Goal: Transaction & Acquisition: Purchase product/service

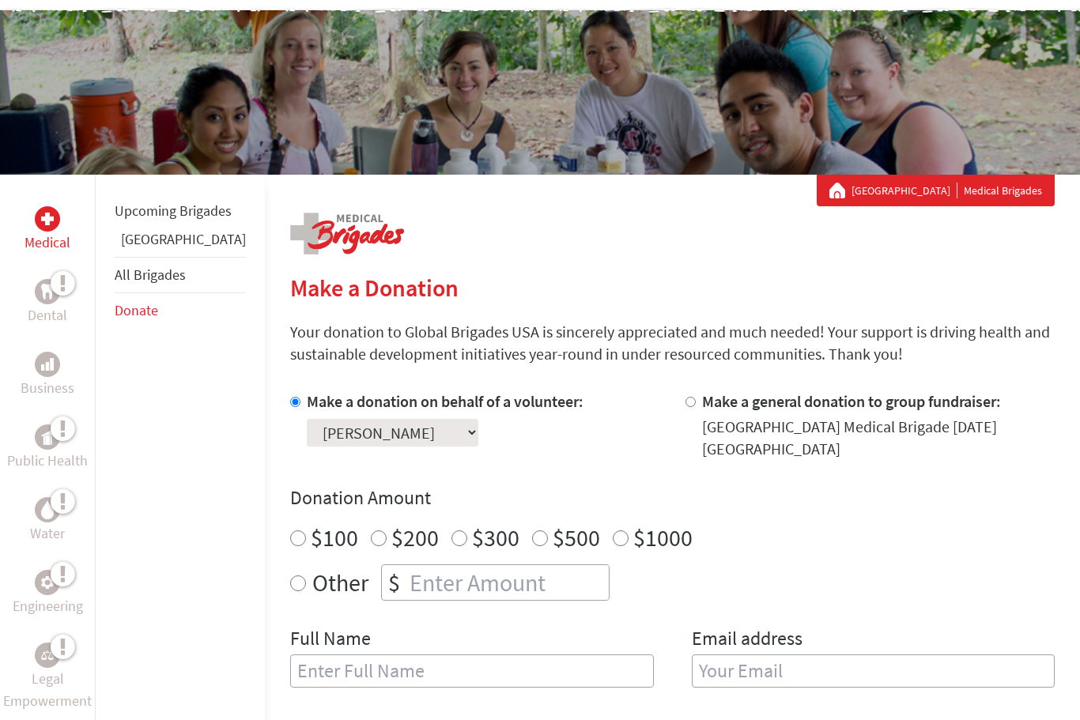
scroll to position [120, 0]
click at [290, 582] on input "Other" at bounding box center [298, 583] width 16 height 16
radio input "true"
click at [406, 578] on input "number" at bounding box center [507, 582] width 202 height 35
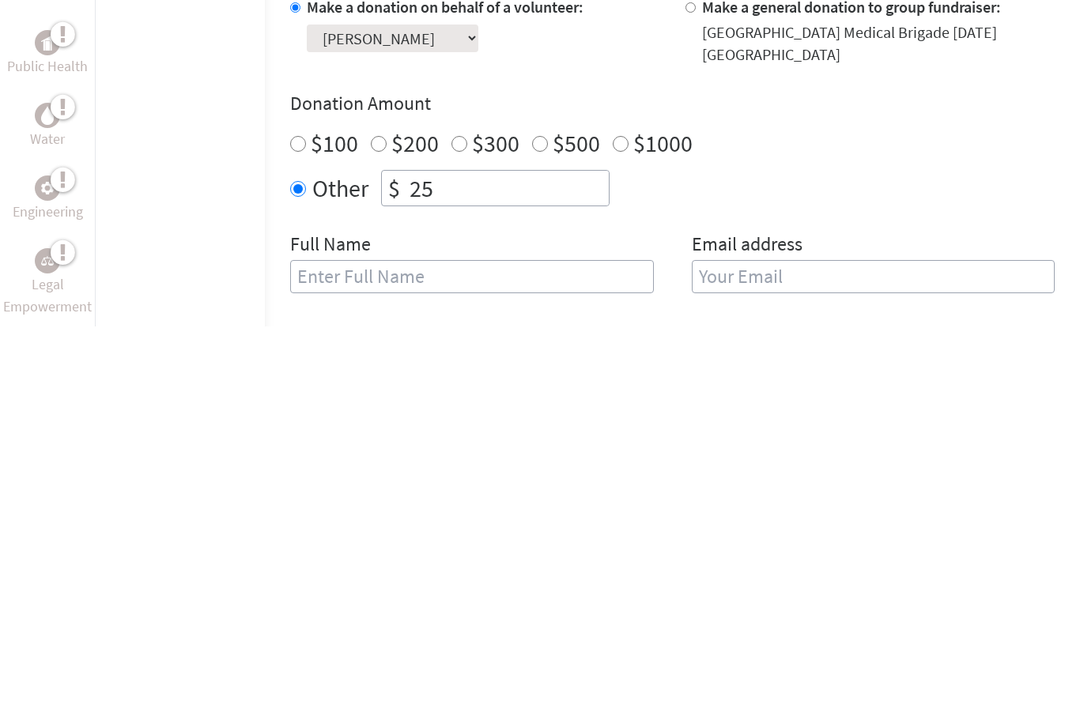
type input "25"
click at [290, 654] on input "text" at bounding box center [472, 670] width 364 height 33
type input "[PERSON_NAME] & [PERSON_NAME]"
click at [716, 654] on input "email" at bounding box center [873, 670] width 364 height 33
type input "m"
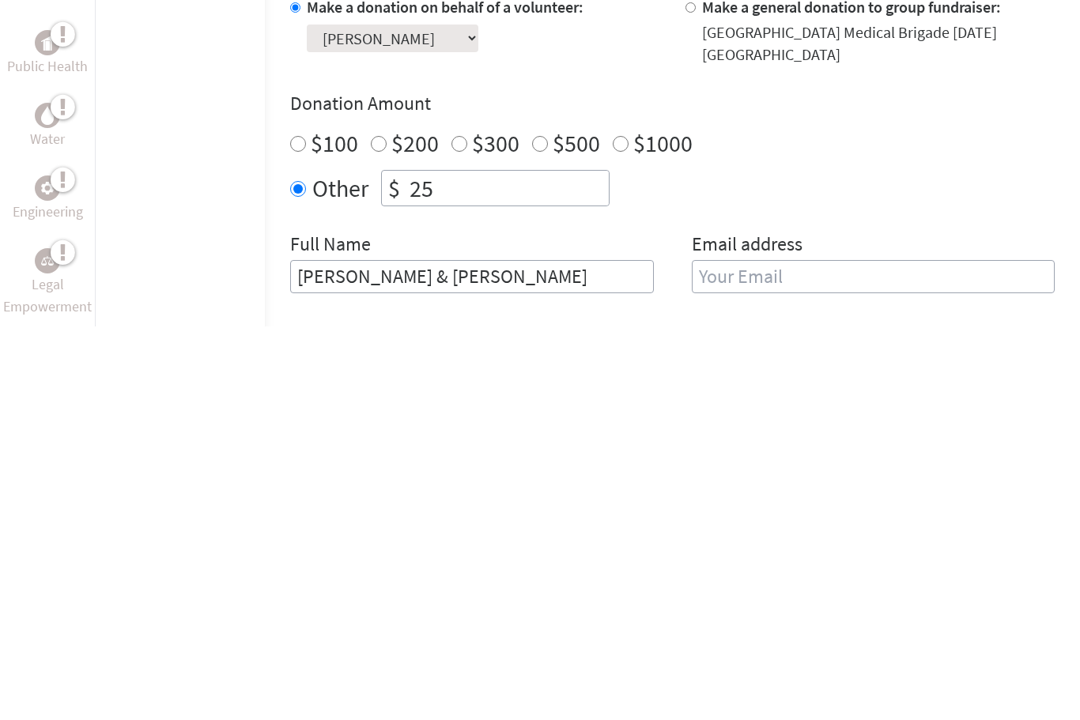
type input "[EMAIL_ADDRESS][DOMAIN_NAME]"
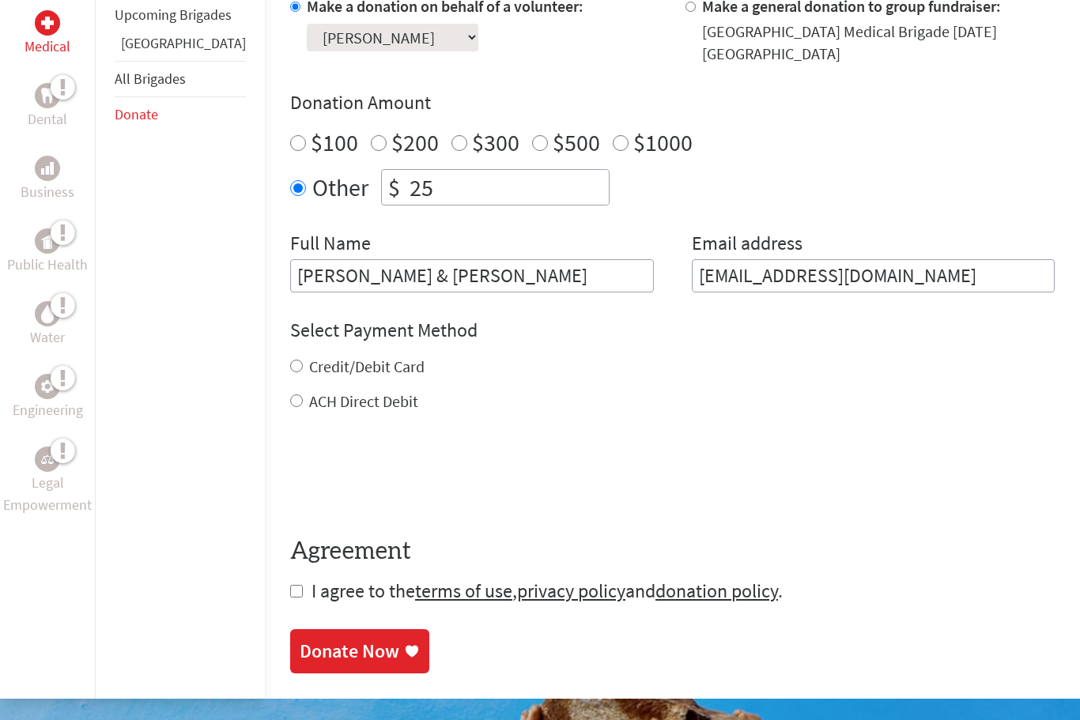
click at [290, 367] on div "Credit/Debit Card" at bounding box center [672, 367] width 764 height 22
click at [309, 365] on label "Credit/Debit Card" at bounding box center [366, 366] width 115 height 20
click at [290, 365] on input "Credit/Debit Card" at bounding box center [296, 366] width 13 height 13
radio input "true"
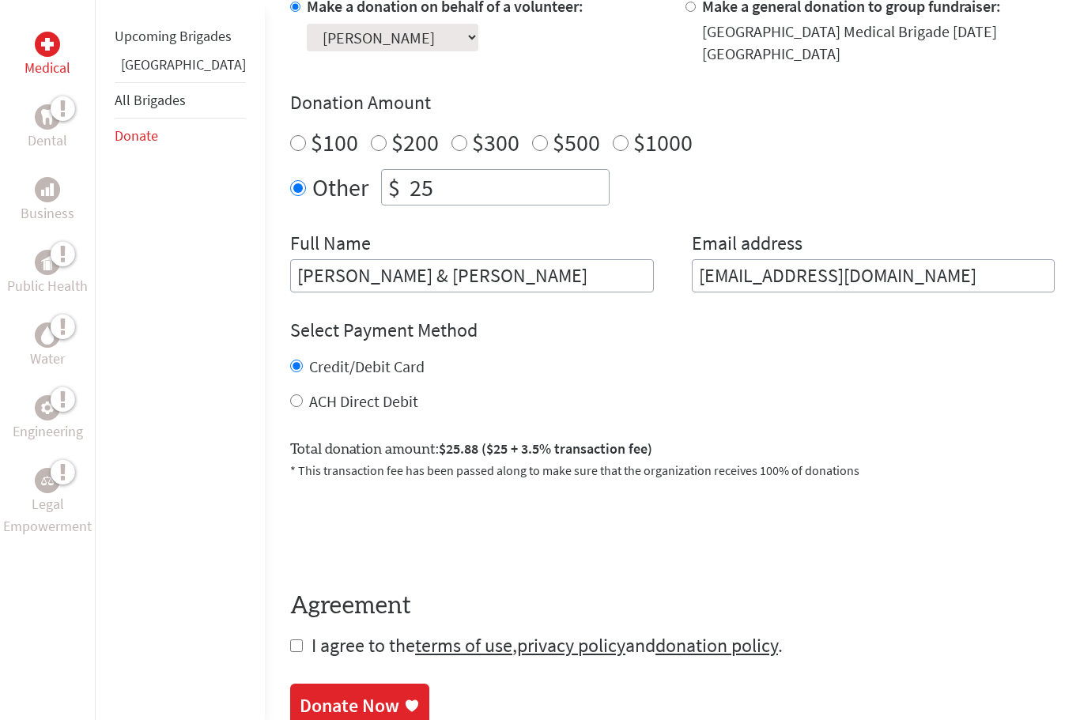
click at [290, 648] on input "checkbox" at bounding box center [296, 645] width 13 height 13
checkbox input "true"
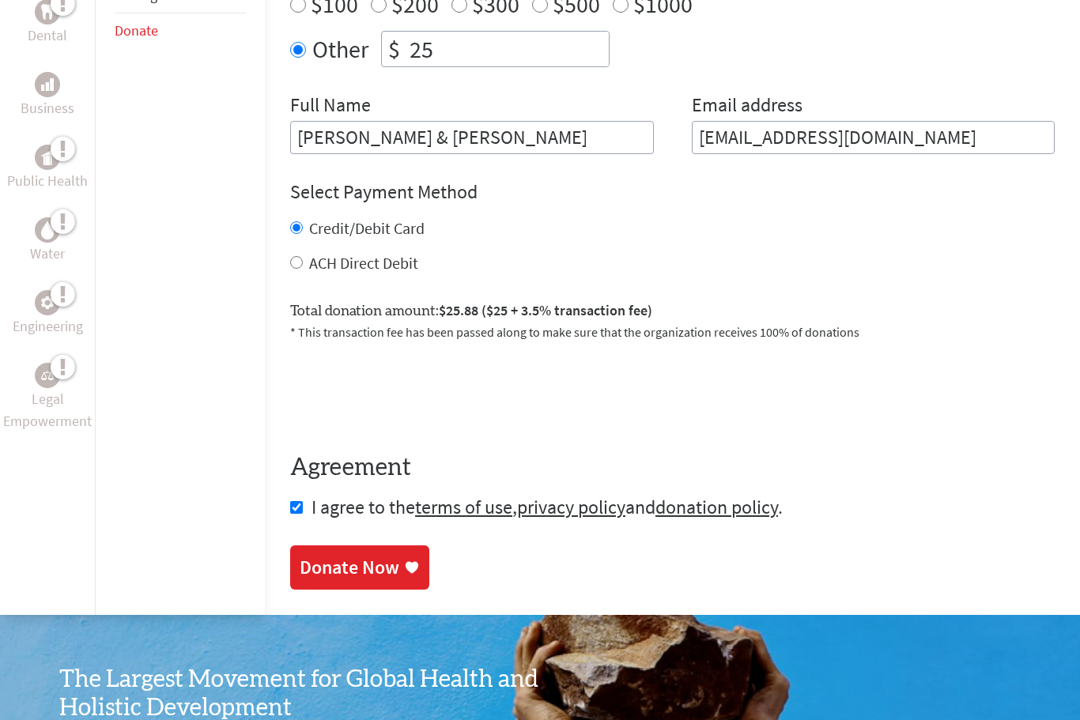
scroll to position [654, 0]
click at [302, 567] on div "Donate Now" at bounding box center [350, 567] width 100 height 25
